Goal: Task Accomplishment & Management: Manage account settings

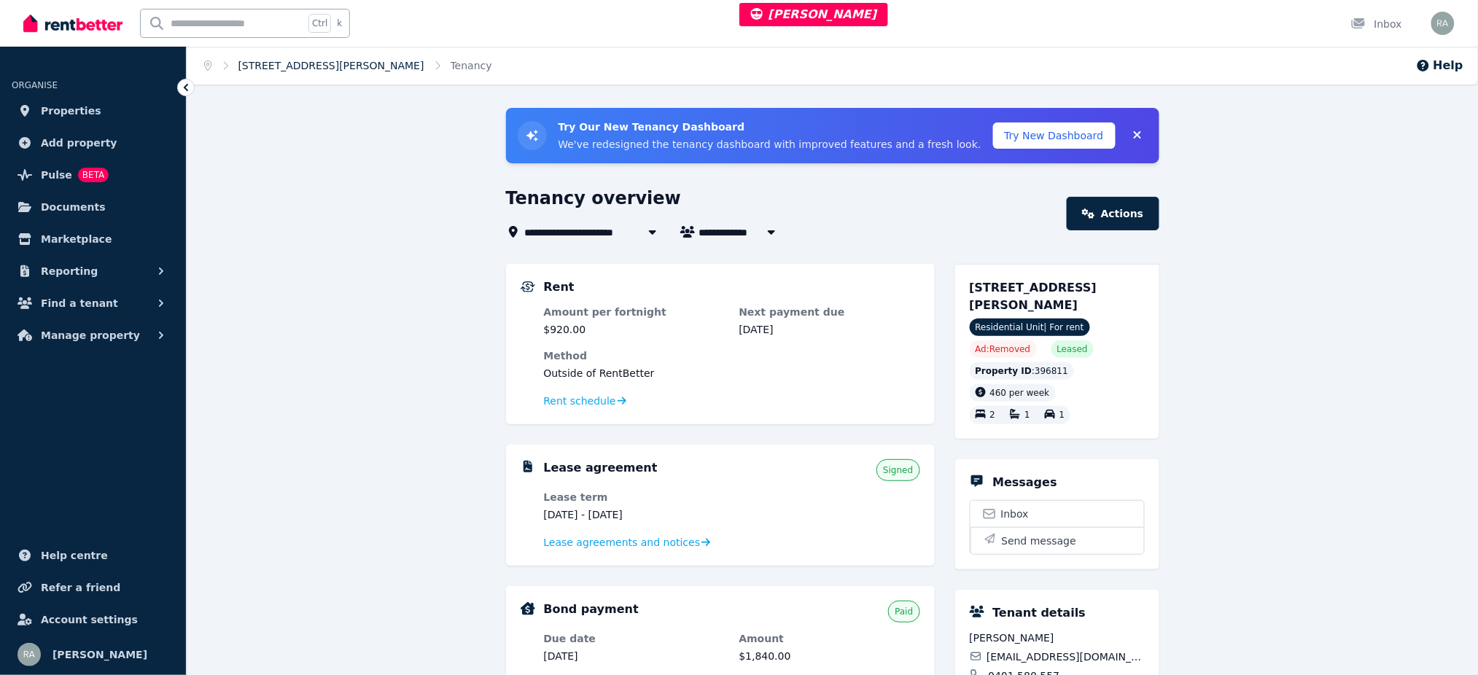
click at [320, 63] on link "16/12 Mayers St, Manunda" at bounding box center [331, 66] width 186 height 12
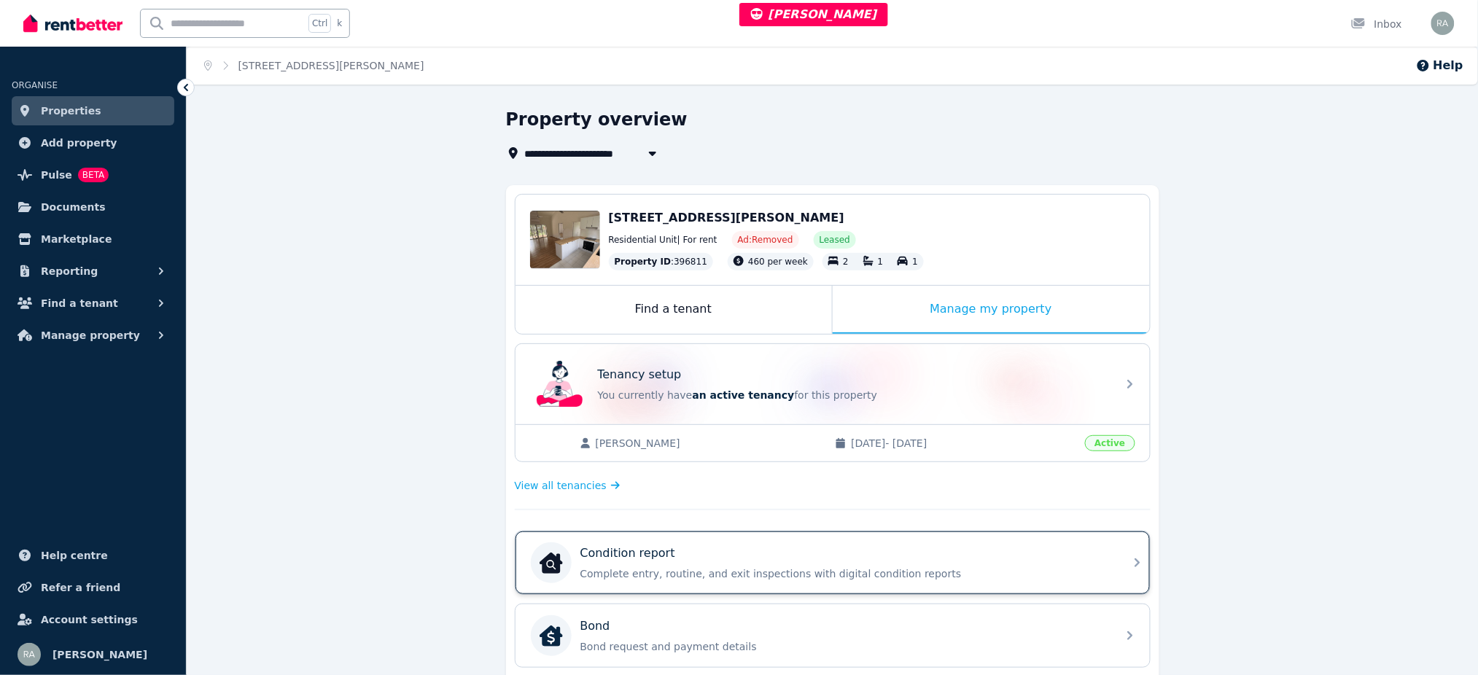
click at [1031, 582] on div "Condition report Complete entry, routine, and exit inspections with digital con…" at bounding box center [832, 562] width 634 height 63
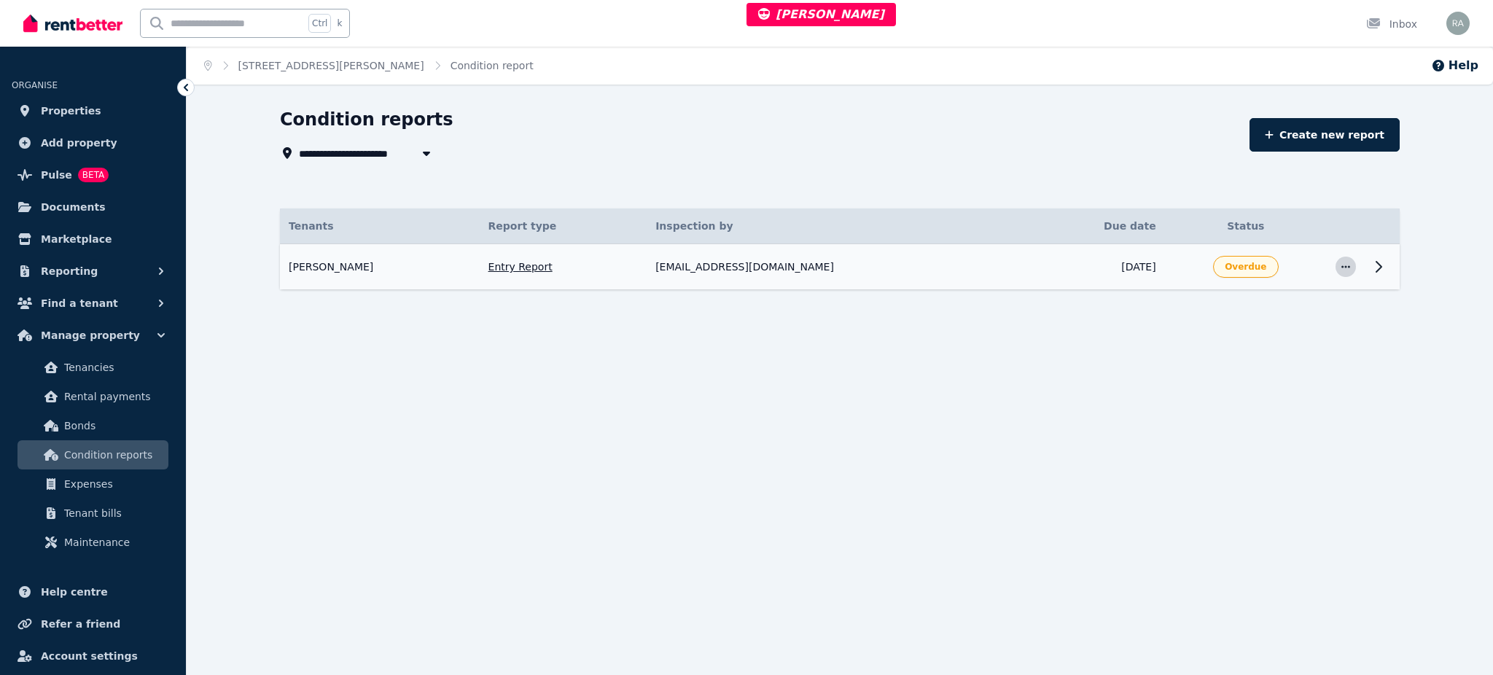
click at [1345, 265] on icon "button" at bounding box center [1346, 267] width 12 height 10
click at [1048, 268] on td "5 Sept 2025" at bounding box center [1097, 267] width 136 height 46
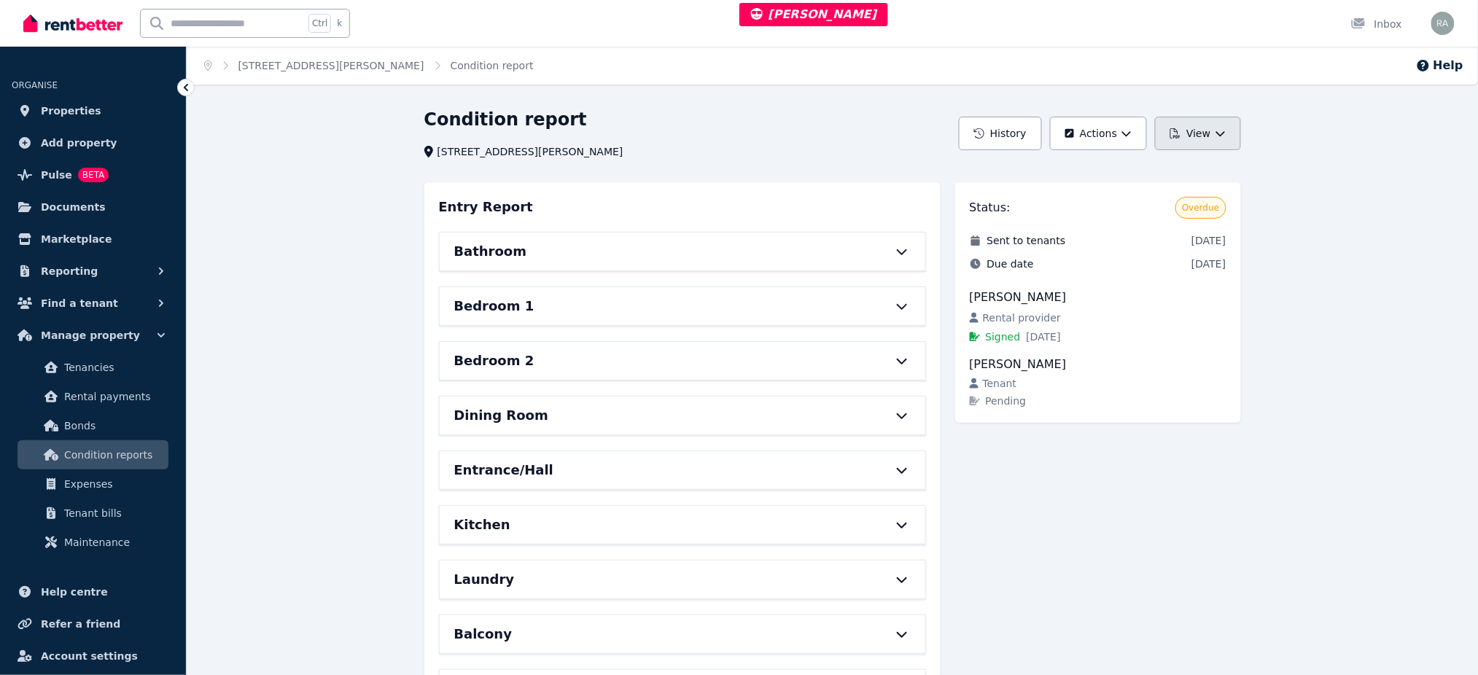
click at [1199, 127] on button "View" at bounding box center [1197, 134] width 85 height 34
click at [1128, 125] on button "Actions" at bounding box center [1098, 134] width 97 height 34
click at [1064, 167] on p "Edit report" at bounding box center [1050, 172] width 66 height 15
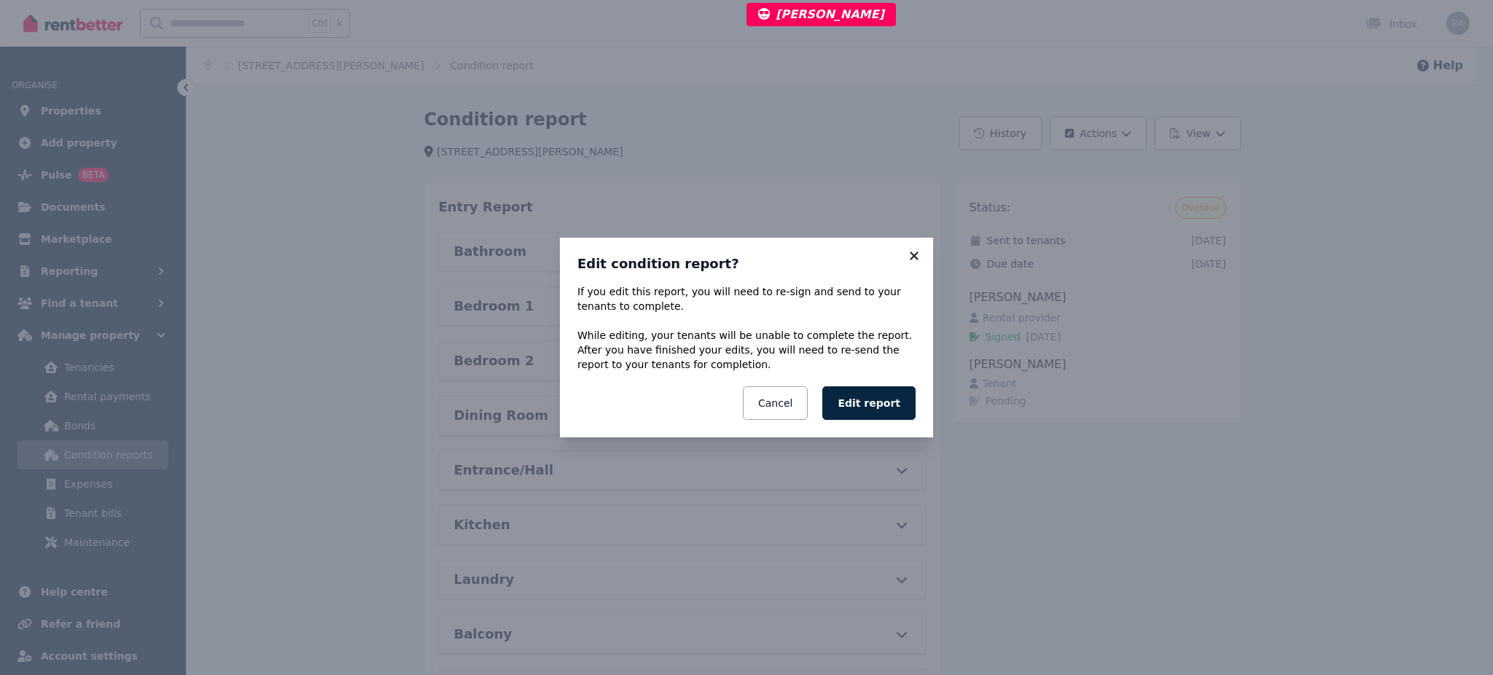
click at [913, 253] on icon at bounding box center [914, 255] width 15 height 13
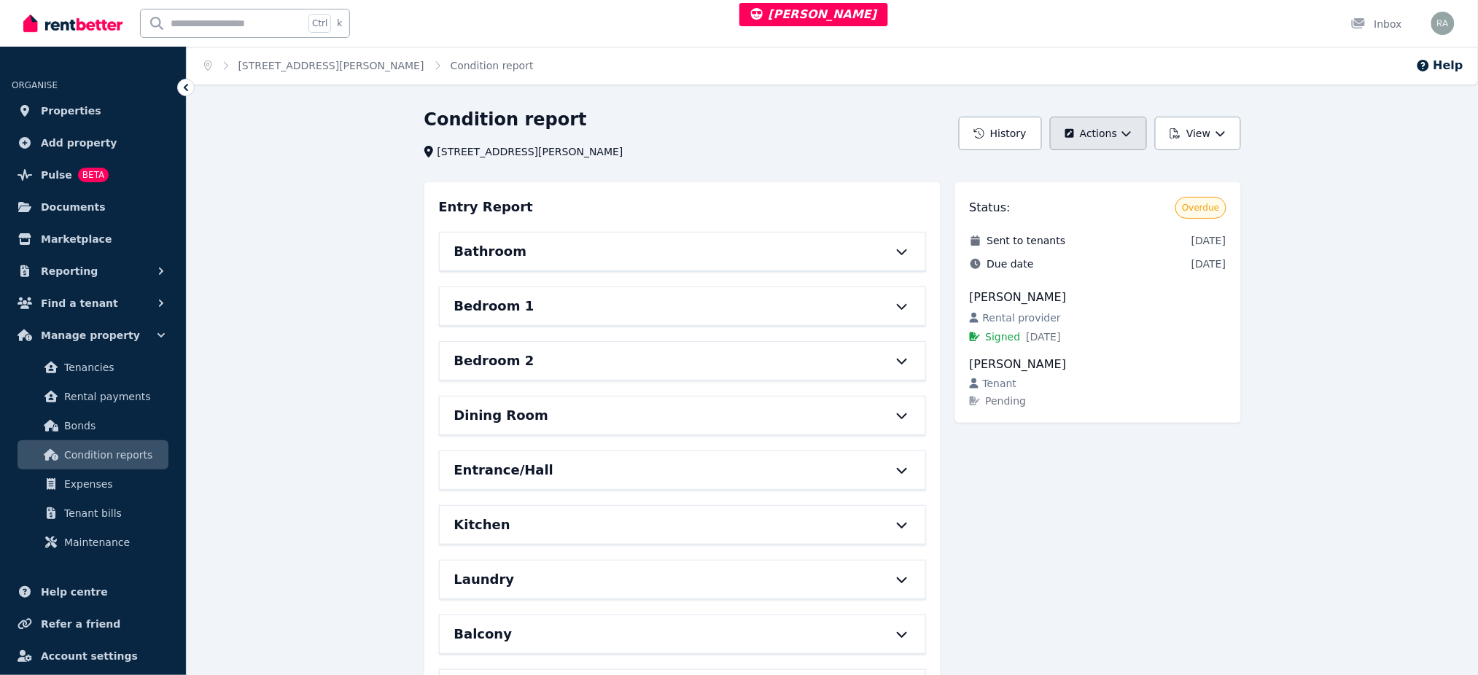
click at [1131, 129] on icon "button" at bounding box center [1126, 133] width 10 height 10
click at [1063, 162] on button "Edit report" at bounding box center [1067, 172] width 163 height 26
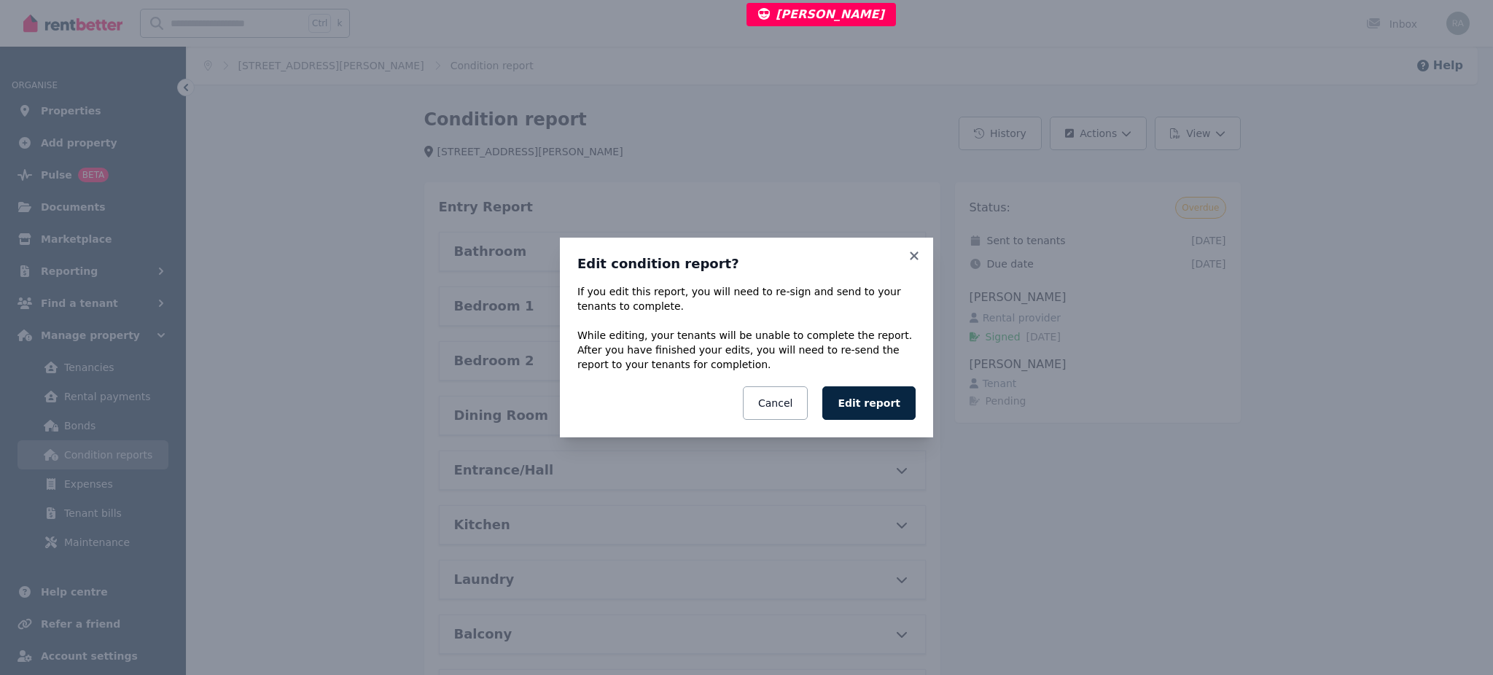
click at [577, 294] on p "If you edit this report, you will need to re-sign and send to your tenants to c…" at bounding box center [746, 327] width 338 height 87
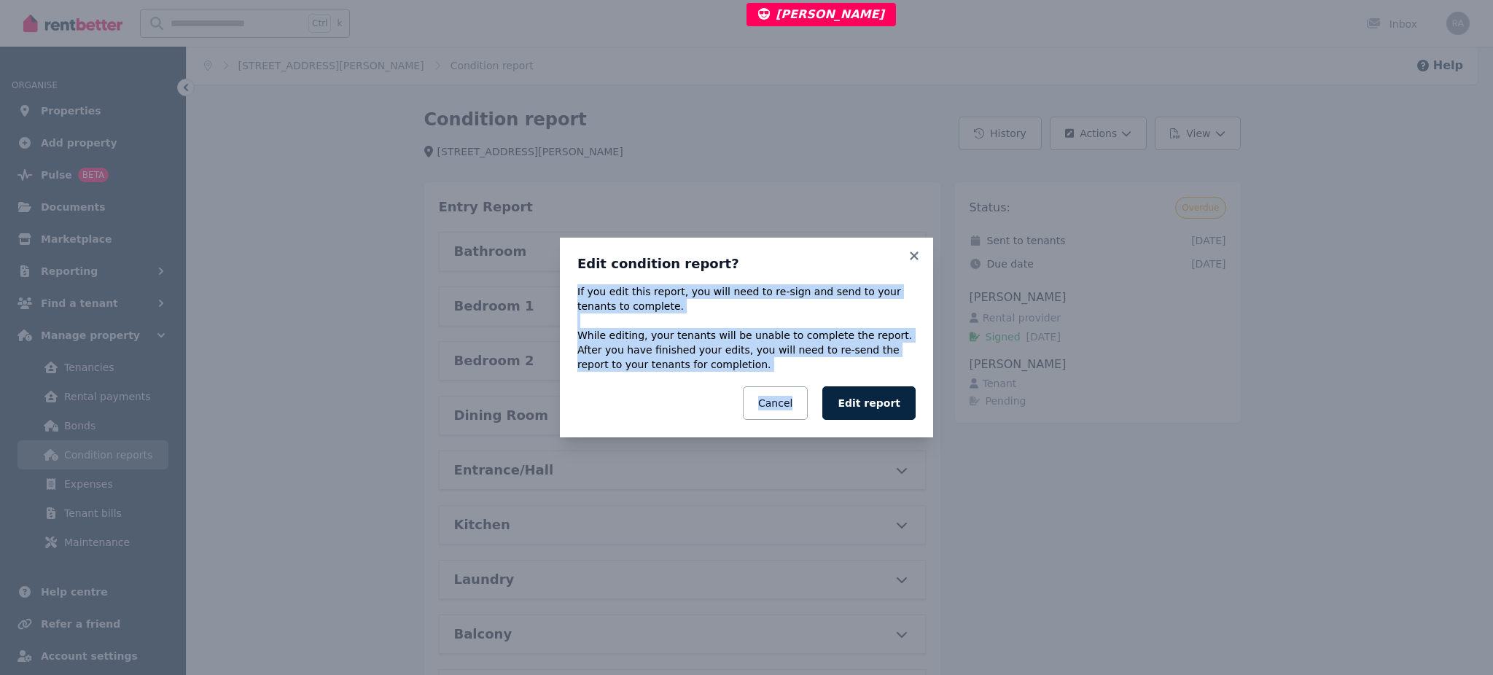
drag, startPoint x: 577, startPoint y: 295, endPoint x: 690, endPoint y: 374, distance: 137.1
click at [690, 374] on div "If you edit this report, you will need to re-sign and send to your tenants to c…" at bounding box center [746, 352] width 338 height 136
copy div "If you edit this report, you will need to re-sign and send to your tenants to c…"
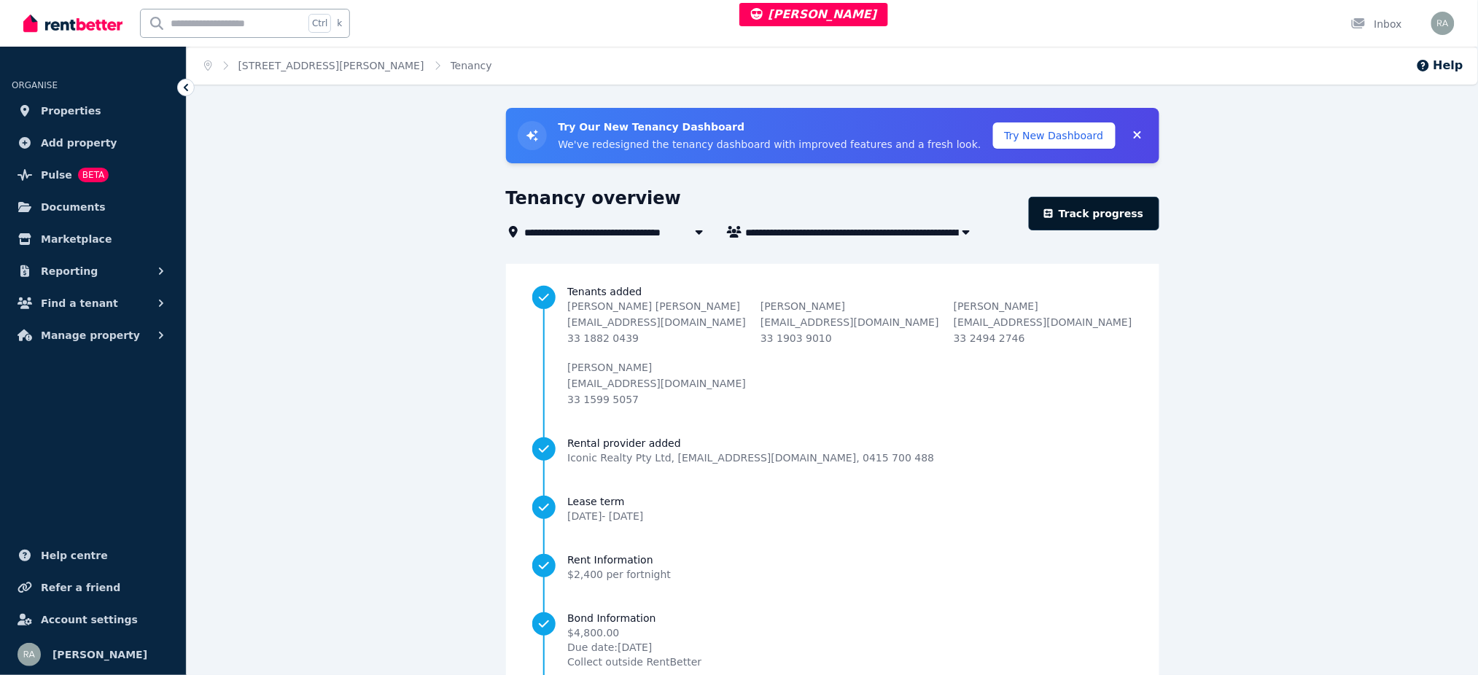
click at [1103, 206] on link "Track progress" at bounding box center [1094, 214] width 130 height 34
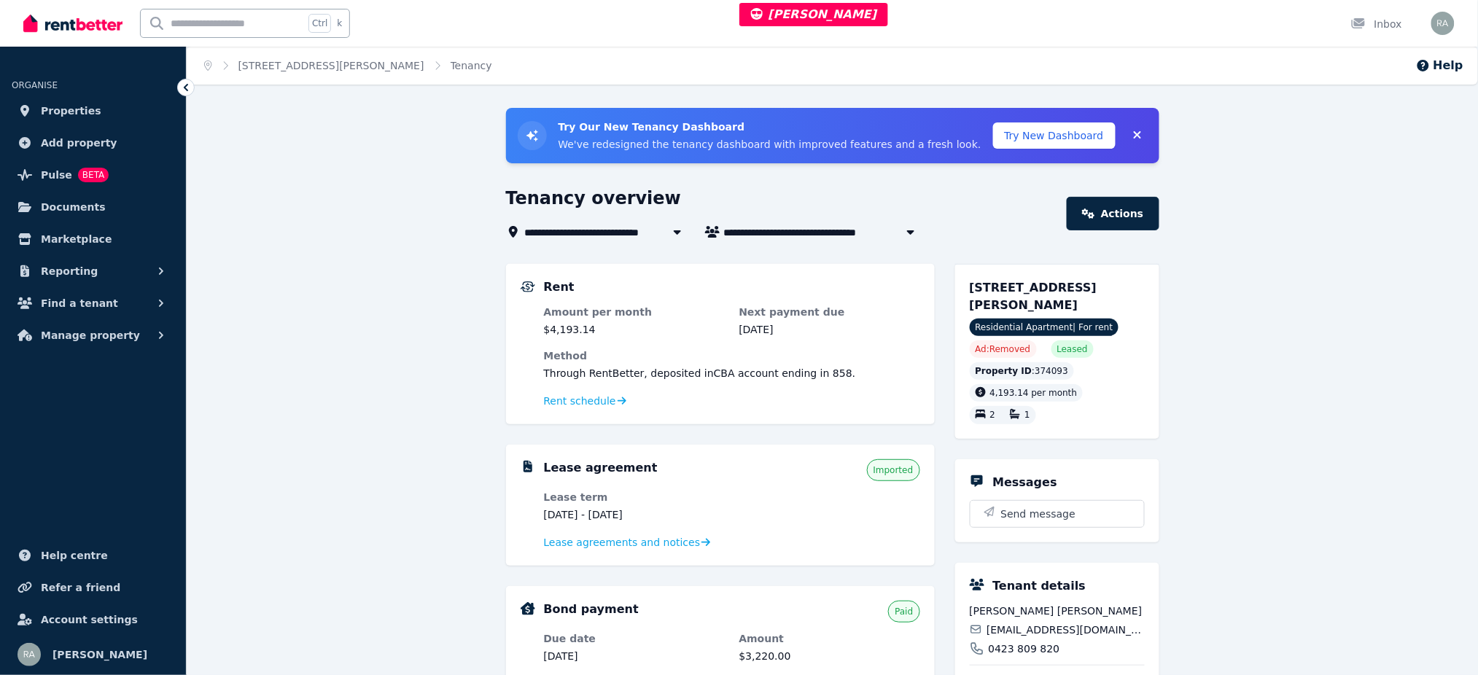
click at [1458, 169] on div "**********" at bounding box center [832, 617] width 1291 height 1019
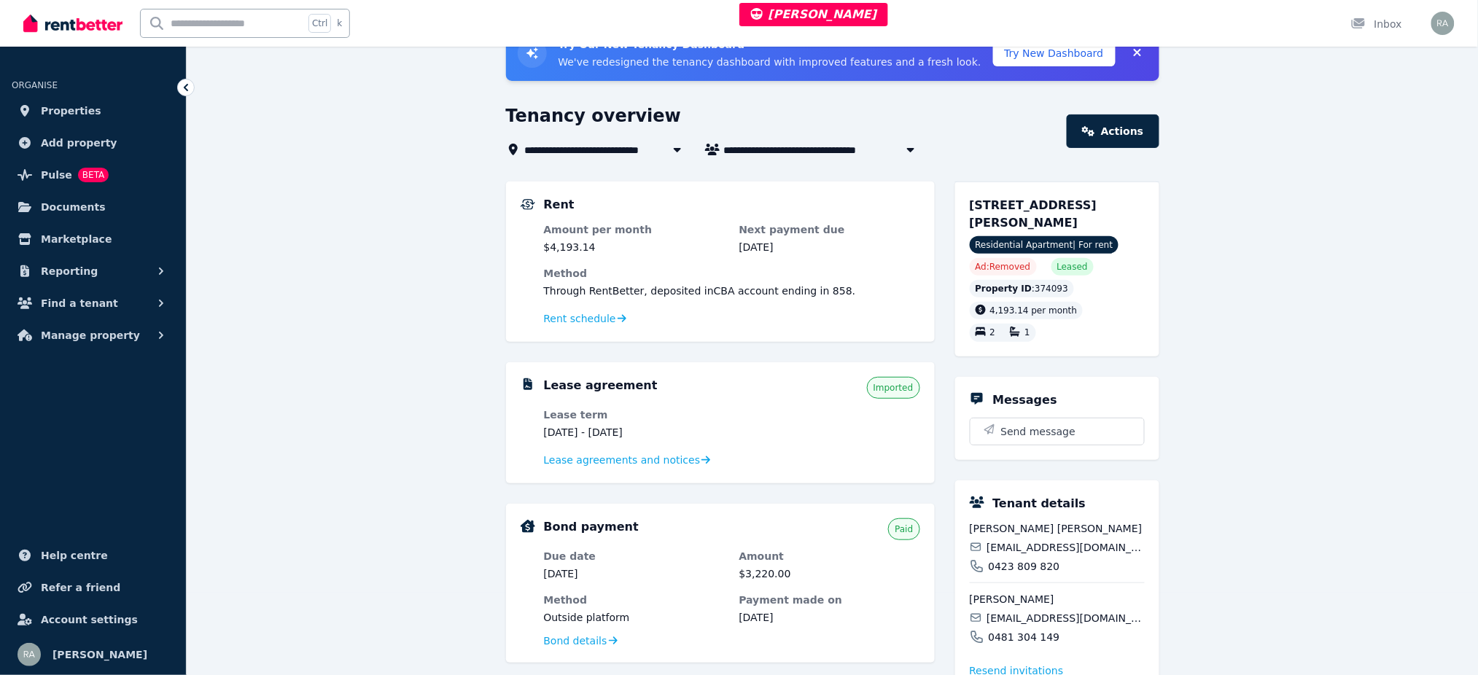
scroll to position [79, 0]
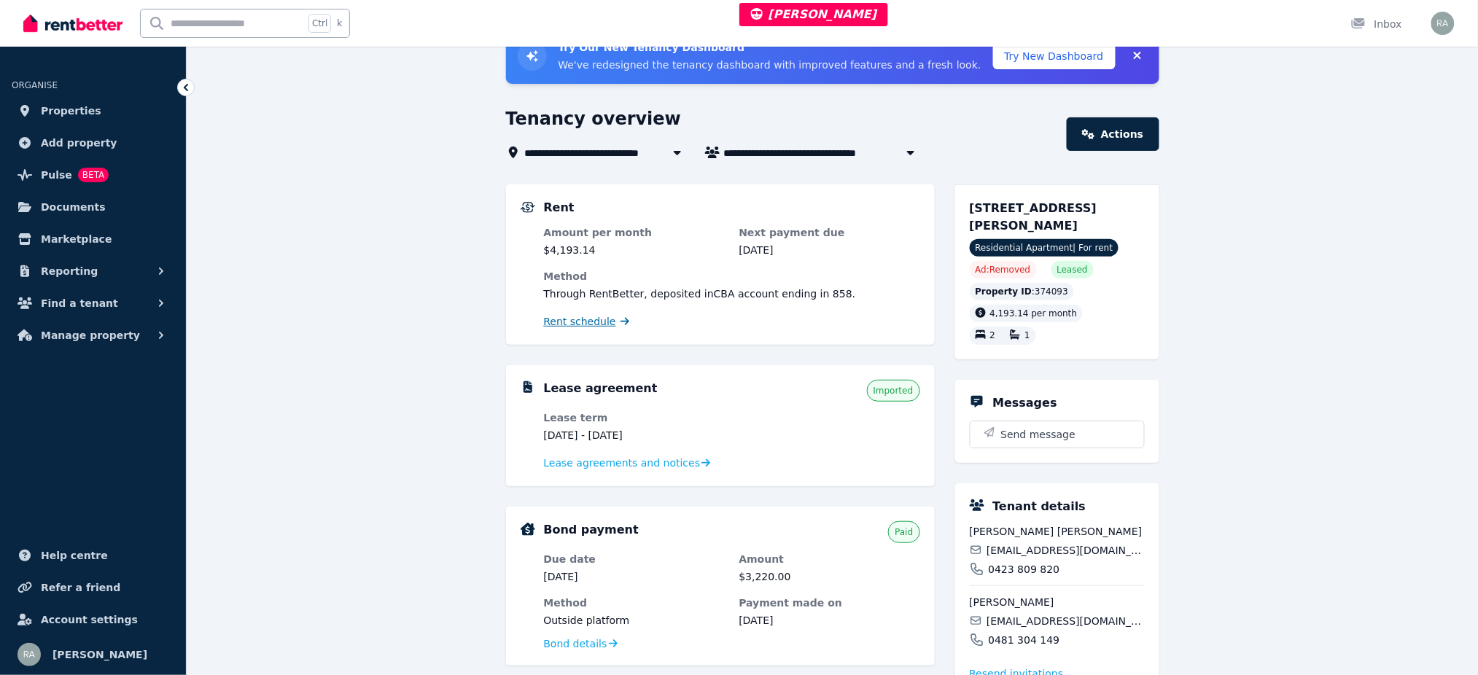
click at [581, 320] on span "Rent schedule" at bounding box center [580, 321] width 72 height 15
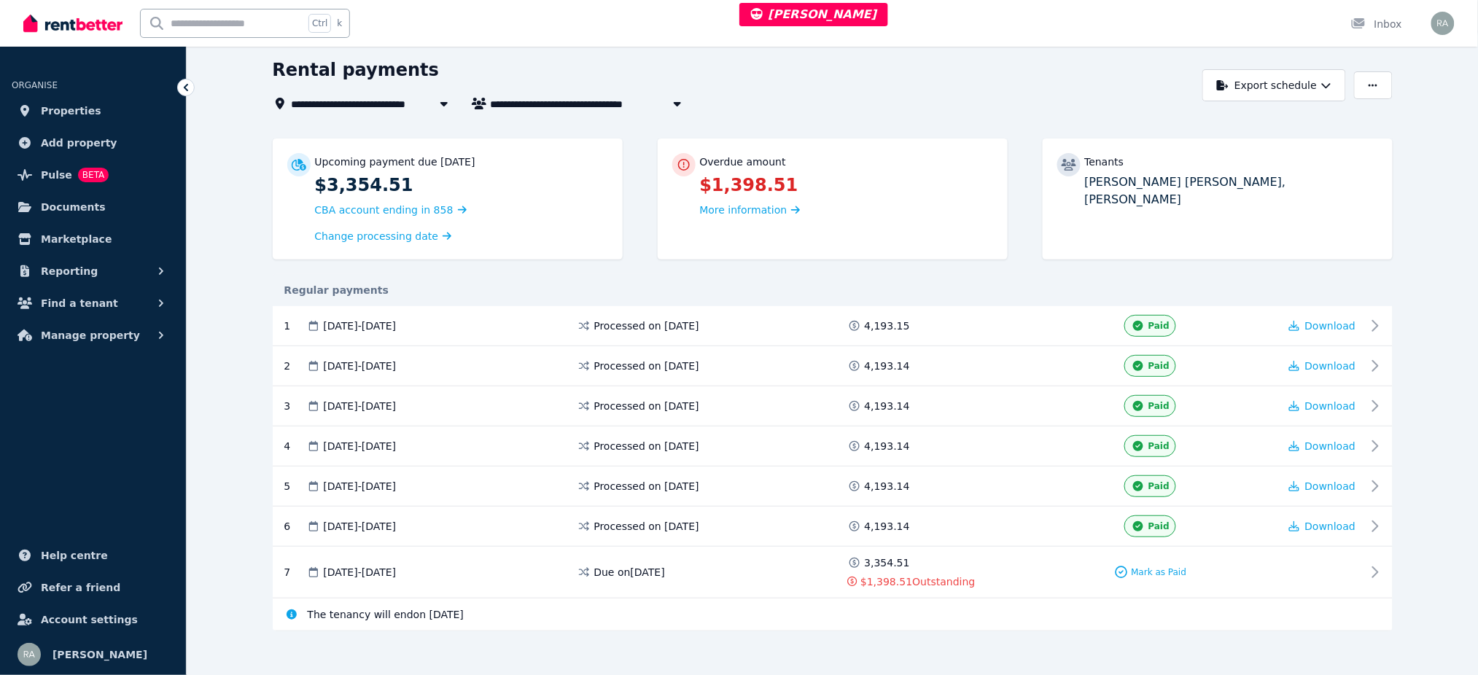
scroll to position [57, 0]
